Goal: Task Accomplishment & Management: Manage account settings

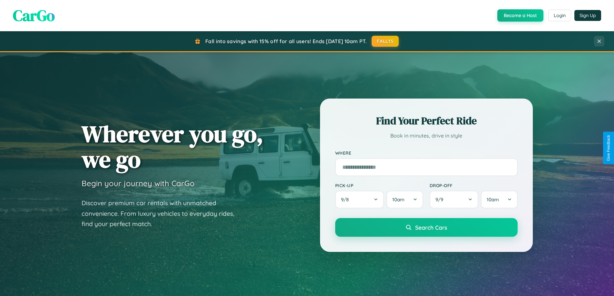
scroll to position [444, 0]
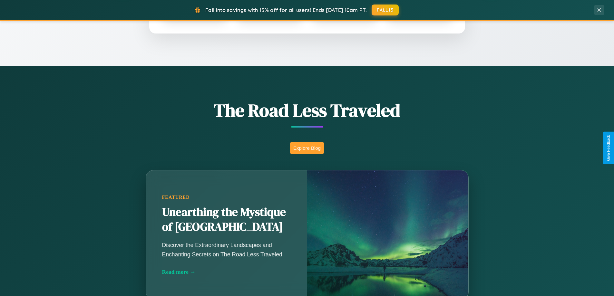
click at [307, 148] on button "Explore Blog" at bounding box center [307, 148] width 34 height 12
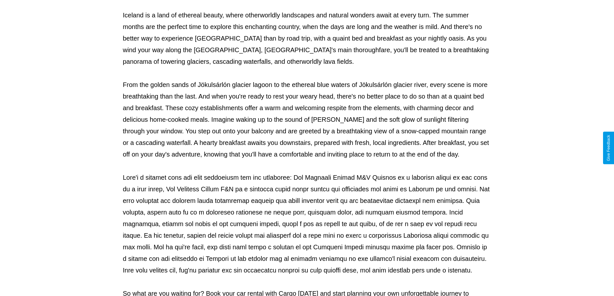
scroll to position [209, 0]
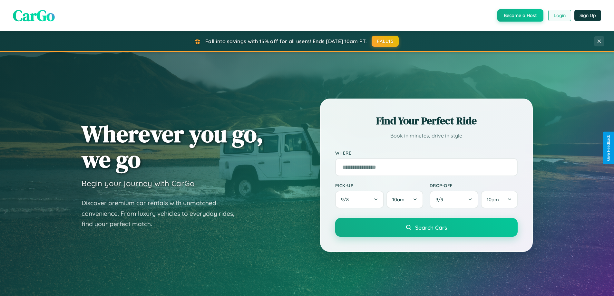
click at [560, 15] on button "Login" at bounding box center [560, 16] width 23 height 12
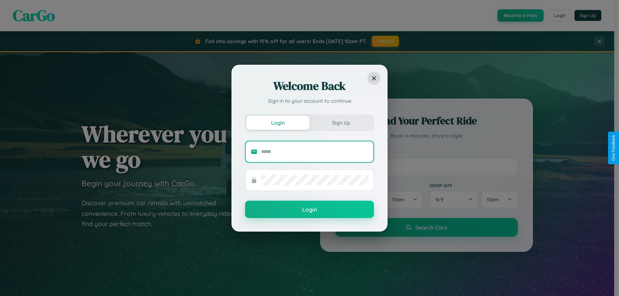
click at [315, 152] on input "text" at bounding box center [314, 152] width 107 height 10
type input "**********"
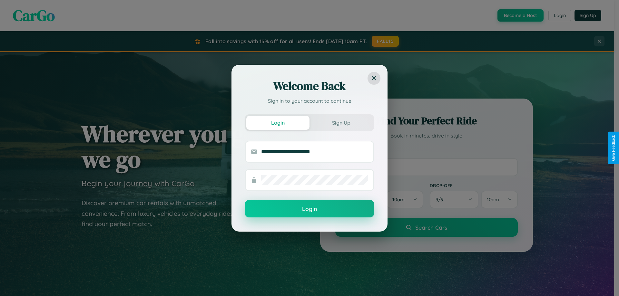
click at [310, 209] on button "Login" at bounding box center [309, 208] width 129 height 17
